Goal: Entertainment & Leisure: Consume media (video, audio)

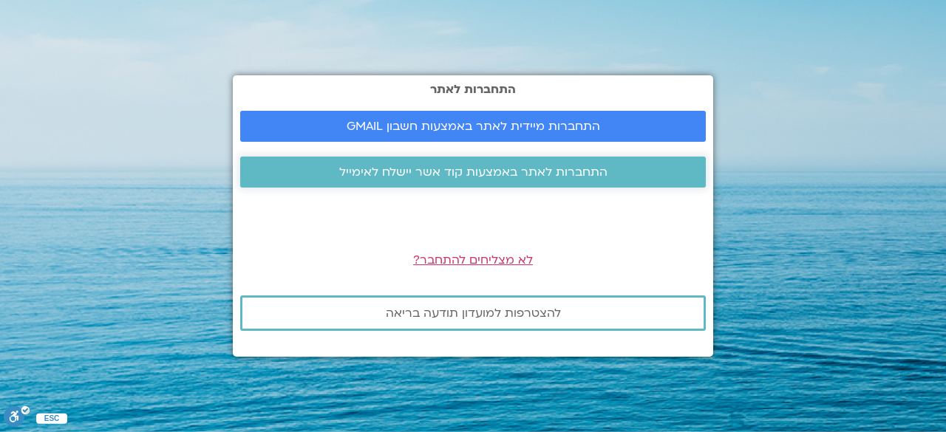
click at [493, 171] on span "התחברות לאתר באמצעות קוד אשר יישלח לאימייל" at bounding box center [473, 172] width 268 height 13
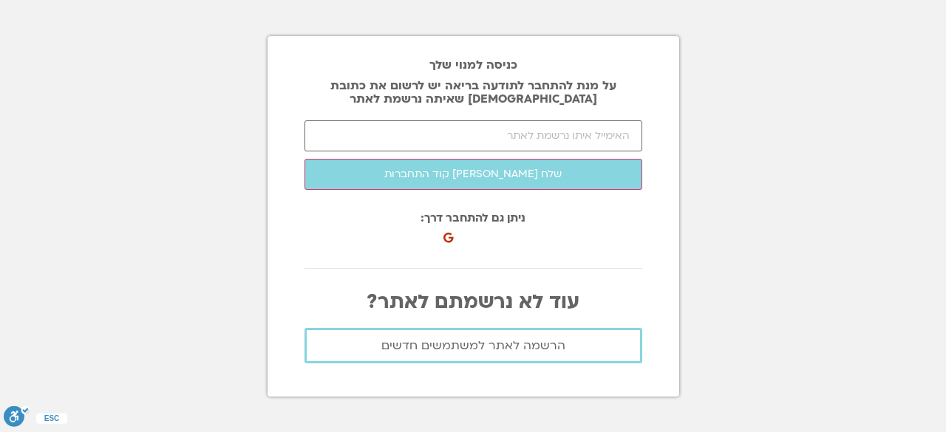
click at [463, 114] on div "כניסה למנוי שלך על מנת להתחבר לתודעה בריאה יש לרשום את כתובת האיימל שאיתה נרשמת…" at bounding box center [474, 216] width 412 height 361
click at [497, 135] on input "email" at bounding box center [474, 135] width 338 height 31
type input "'"
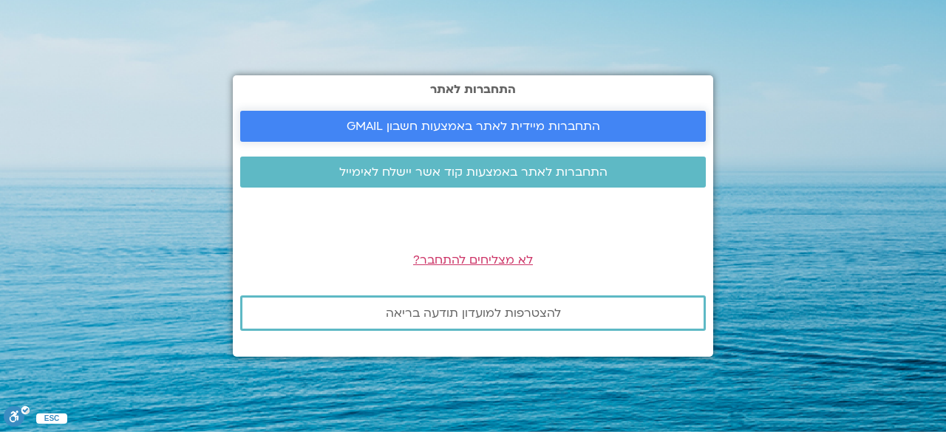
click at [486, 126] on span "התחברות מיידית לאתר באמצעות חשבון GMAIL" at bounding box center [474, 126] width 254 height 13
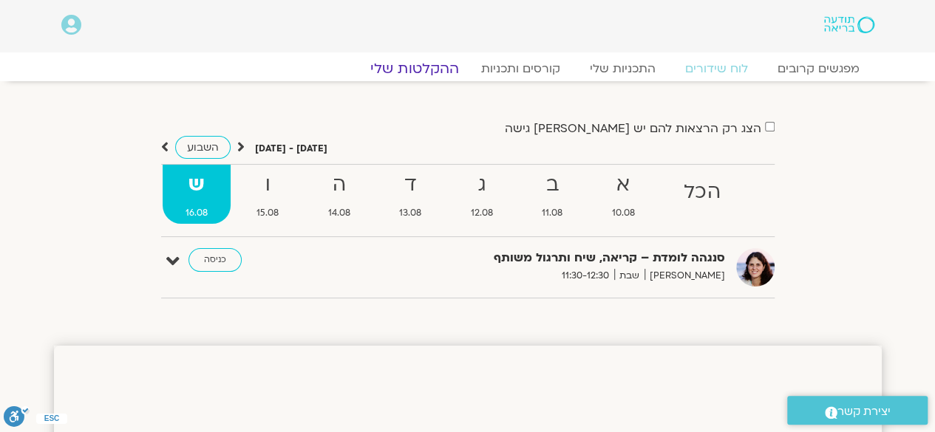
click at [446, 66] on link "ההקלטות שלי" at bounding box center [415, 69] width 124 height 18
click at [443, 66] on link "ההקלטות שלי" at bounding box center [415, 69] width 124 height 18
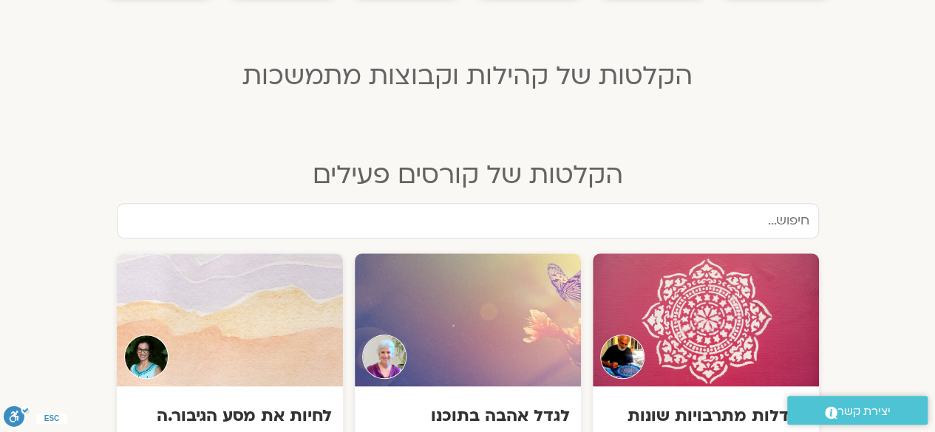
scroll to position [483, 0]
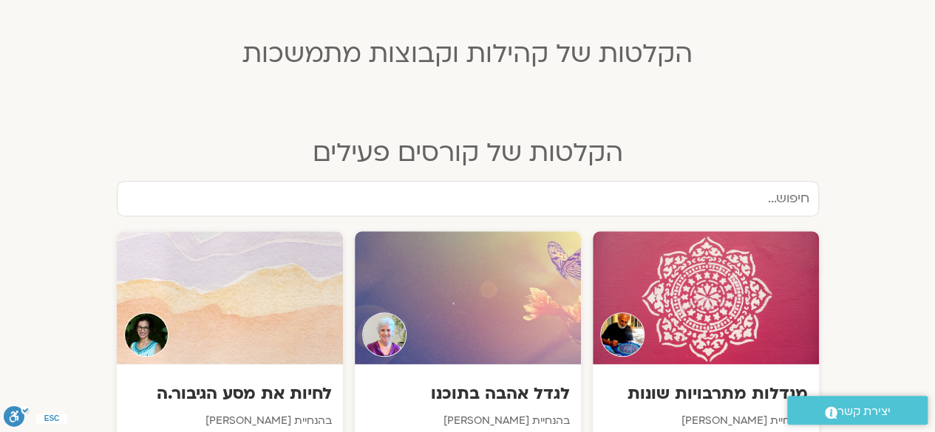
click at [752, 190] on input "text" at bounding box center [468, 198] width 702 height 35
type input "h"
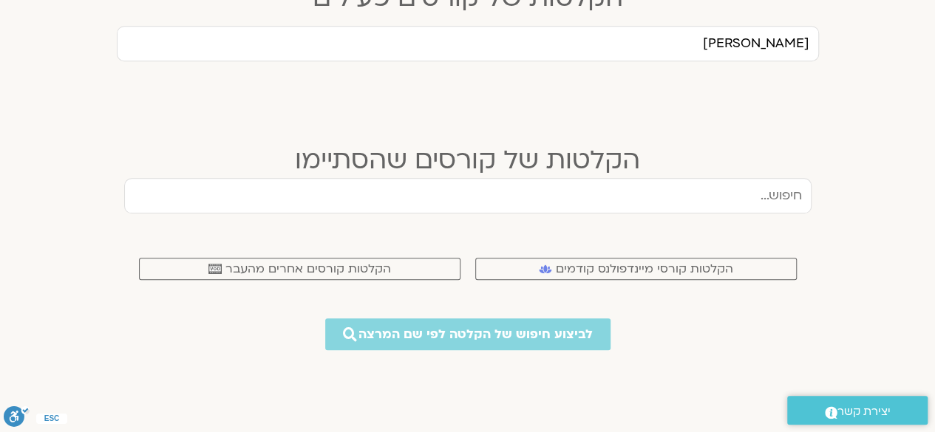
scroll to position [637, 0]
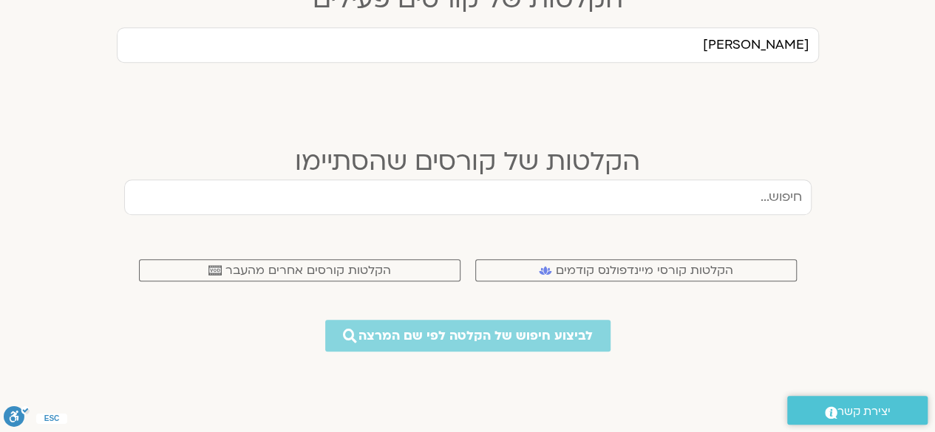
type input "יוגה נידרה"
click at [788, 188] on input "text" at bounding box center [467, 197] width 687 height 35
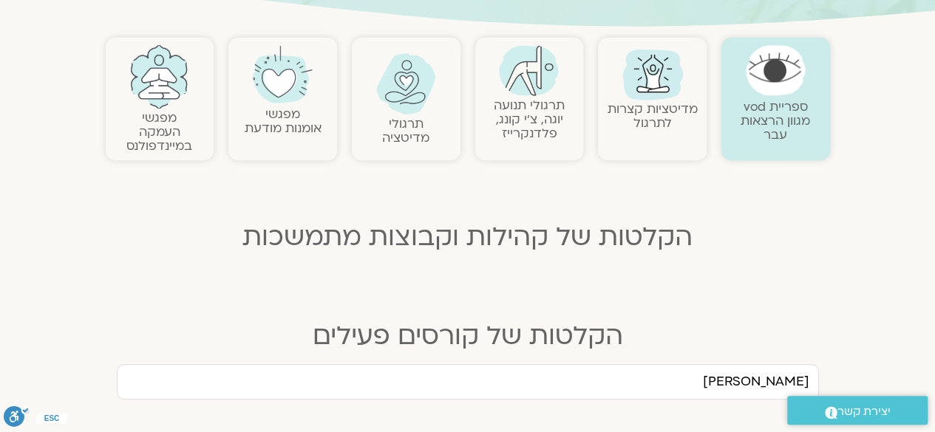
scroll to position [294, 0]
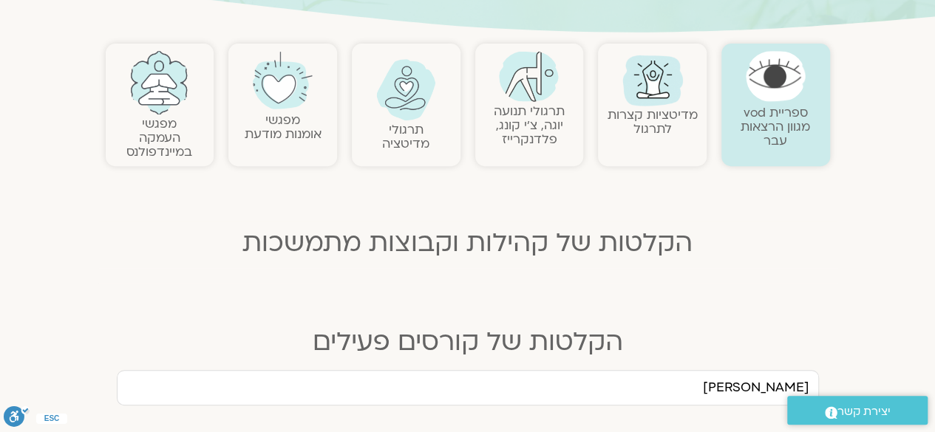
type input "יוגה נידרה"
click at [550, 82] on img at bounding box center [529, 76] width 60 height 51
click at [535, 97] on img at bounding box center [529, 76] width 60 height 51
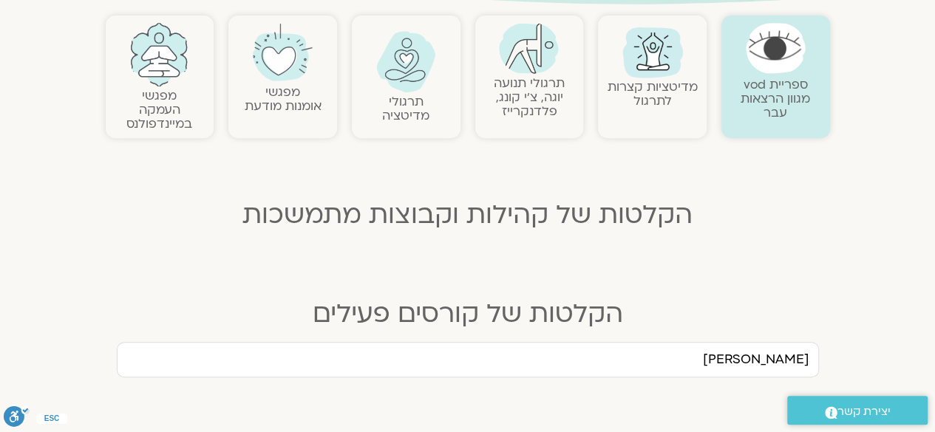
scroll to position [277, 0]
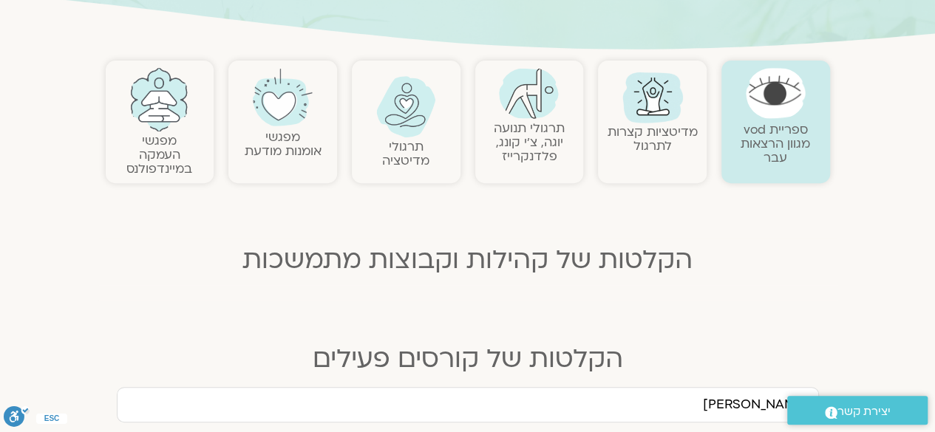
click at [774, 121] on link "ספריית vod מגוון הרצאות עבר" at bounding box center [775, 143] width 69 height 45
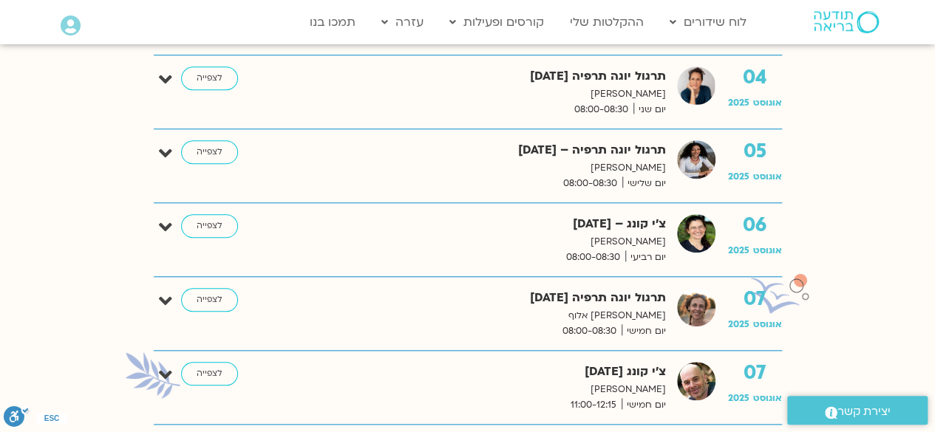
scroll to position [345, 0]
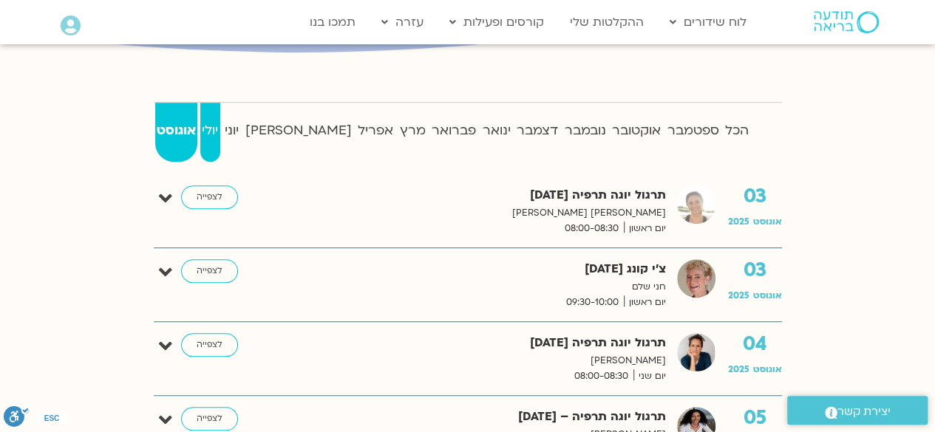
click at [220, 133] on strong "יולי" at bounding box center [210, 131] width 20 height 22
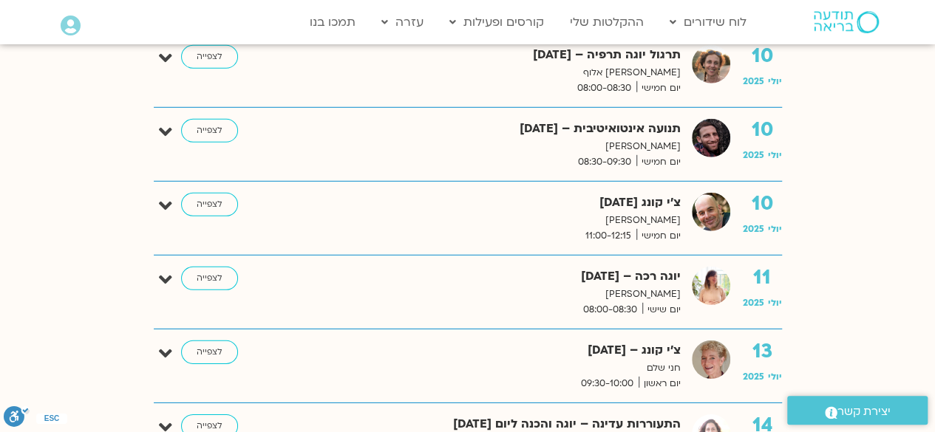
scroll to position [2238, 0]
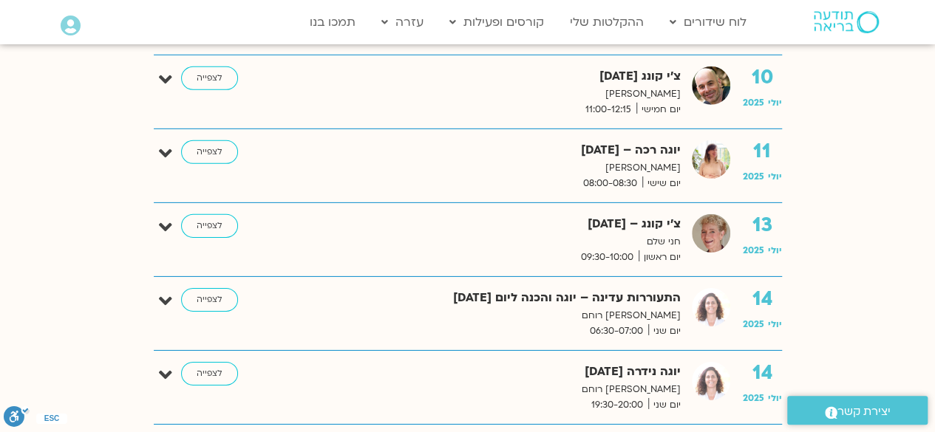
click at [667, 384] on p "[PERSON_NAME] רוחם" at bounding box center [487, 390] width 388 height 16
click at [213, 362] on link "לצפייה" at bounding box center [209, 374] width 57 height 24
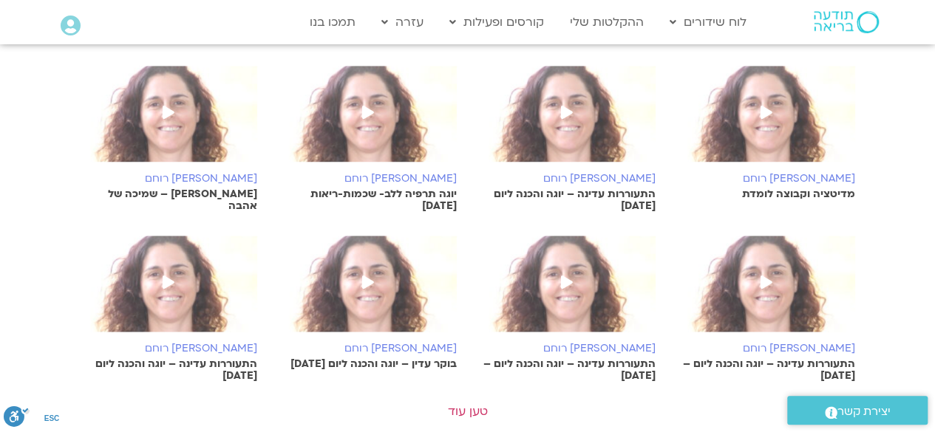
scroll to position [757, 0]
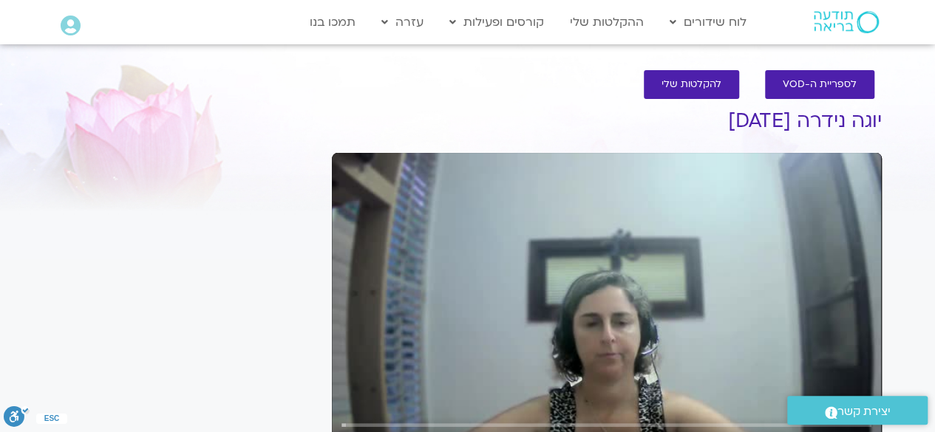
click at [492, 248] on div "Skip Ad play_arrow 0:00 / 26:30 volume_up Mute tune Resolution Auto 360p slow_m…" at bounding box center [607, 307] width 550 height 309
click at [746, 296] on div "Skip Ad pause 0:02 / 26:30 volume_up Mute tune Resolution Auto 360p slow_motion…" at bounding box center [607, 307] width 550 height 309
type input "2.161494"
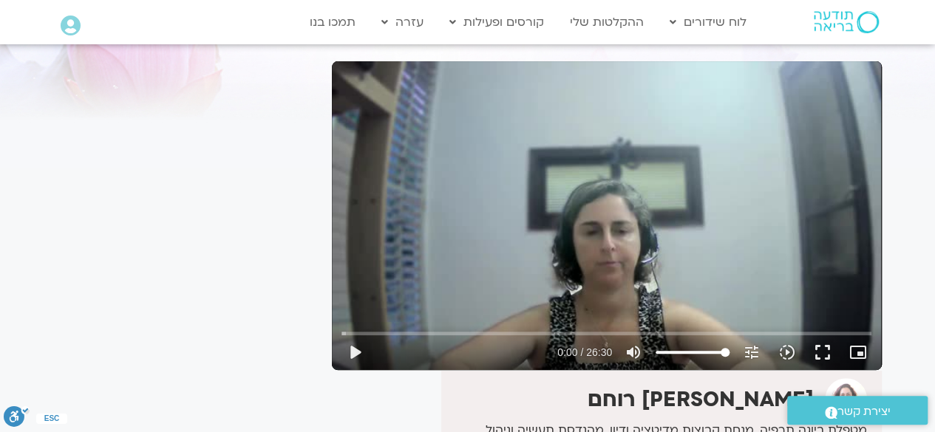
scroll to position [93, 0]
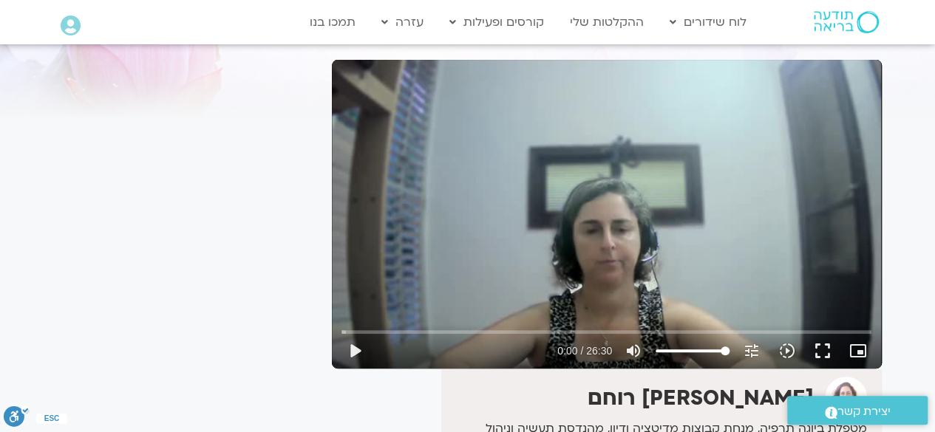
click at [668, 177] on div "Skip Ad play_arrow 0:00 / 26:30 volume_up Mute tune Resolution Auto 360p slow_m…" at bounding box center [607, 214] width 550 height 309
click at [596, 197] on div "Skip Ad pause 0:00 / 26:30 volume_up Mute tune Resolution Auto 360p slow_motion…" at bounding box center [607, 214] width 550 height 309
click at [591, 329] on input "Seek" at bounding box center [606, 331] width 530 height 9
click at [664, 326] on div "Skip Ad 15:19 play_arrow 12:30 / 26:30 volume_up Mute tune Resolution Auto 360p…" at bounding box center [606, 345] width 539 height 48
click at [718, 326] on div "Skip Ad 15:19 play_arrow 12:30 / 26:30 volume_up Mute tune Resolution Auto 360p…" at bounding box center [606, 345] width 539 height 48
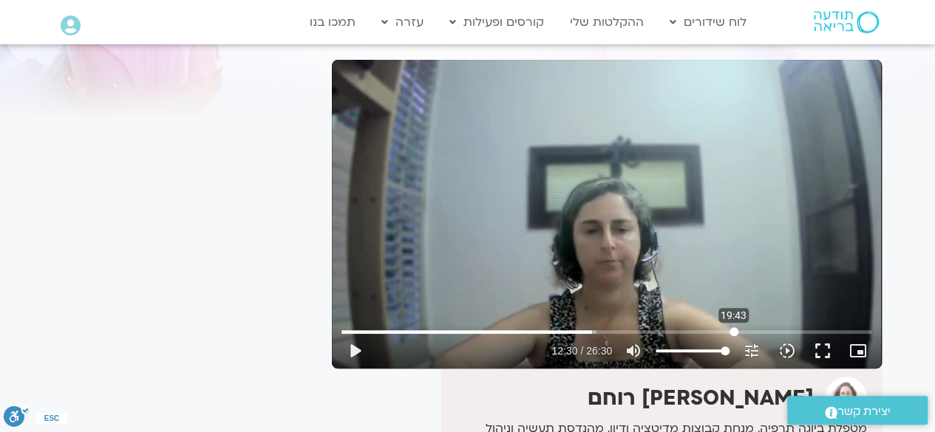
click at [734, 332] on input "Seek" at bounding box center [606, 331] width 530 height 9
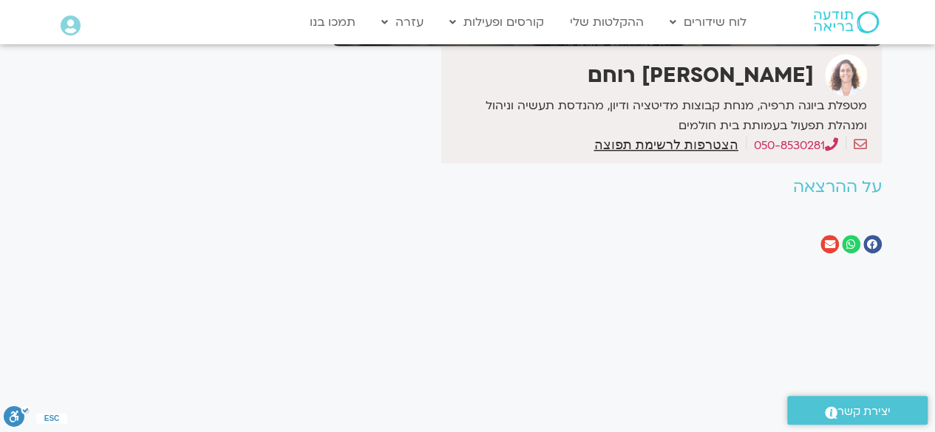
scroll to position [38, 0]
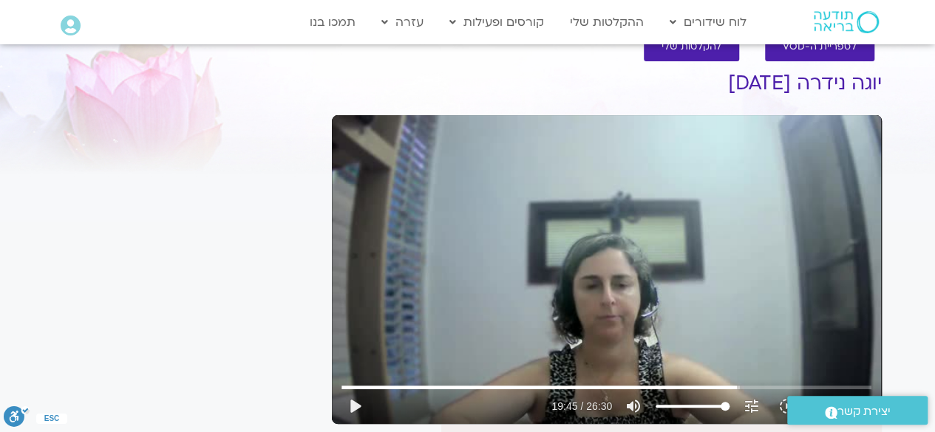
drag, startPoint x: 852, startPoint y: 200, endPoint x: 512, endPoint y: 174, distance: 341.0
click at [512, 174] on div "Skip Ad 16:20 play_arrow 19:45 / 26:30 volume_up Mute tune Resolution Auto 360p…" at bounding box center [607, 269] width 550 height 309
click at [633, 205] on div "Skip Ad 16:20 pause 19:47 / 26:30 volume_up Mute tune Resolution Auto 360p slow…" at bounding box center [607, 269] width 550 height 309
type input "1187.432584"
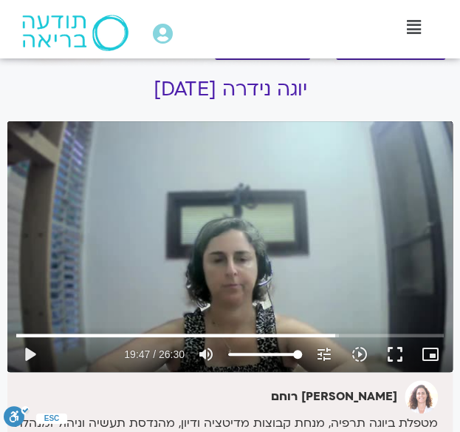
drag, startPoint x: 186, startPoint y: 169, endPoint x: -282, endPoint y: 179, distance: 468.7
